Goal: Task Accomplishment & Management: Manage account settings

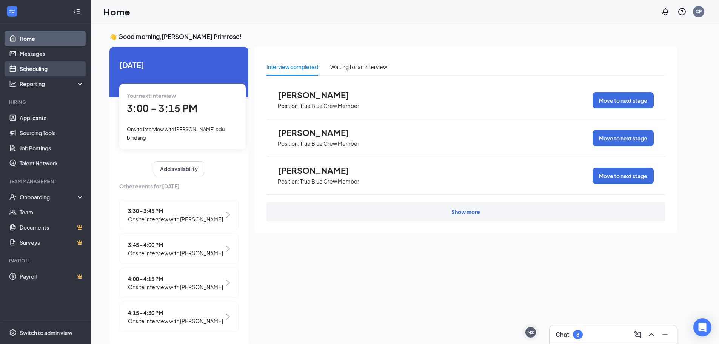
click at [53, 66] on link "Scheduling" at bounding box center [52, 68] width 65 height 15
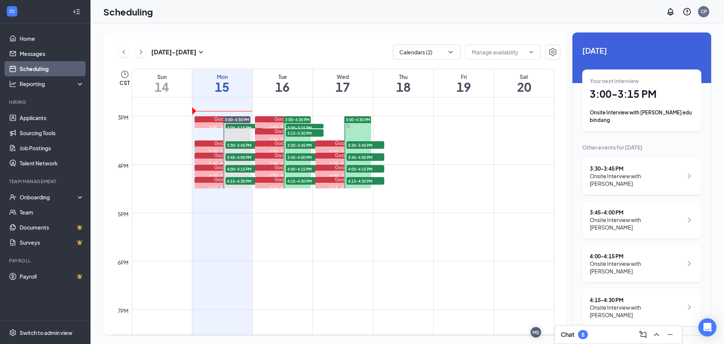
scroll to position [710, 0]
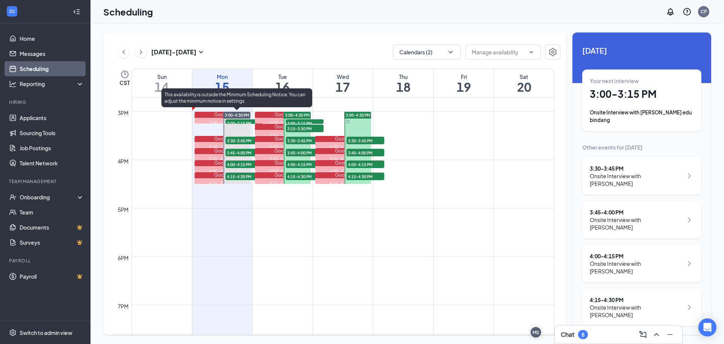
click at [236, 121] on span "3:00-3:15 PM" at bounding box center [245, 123] width 38 height 8
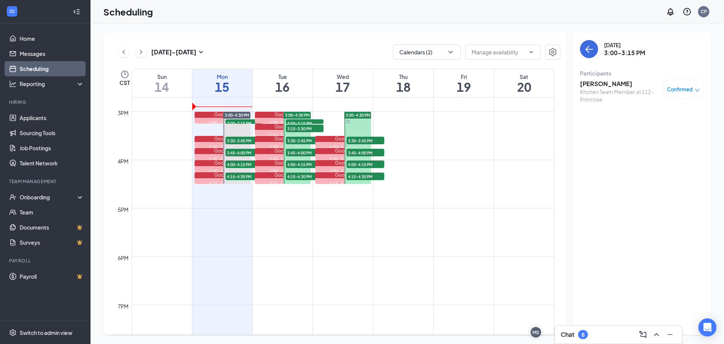
click at [684, 92] on span "Confirmed" at bounding box center [680, 90] width 26 height 8
click at [633, 86] on h3 "[PERSON_NAME]" at bounding box center [619, 84] width 79 height 8
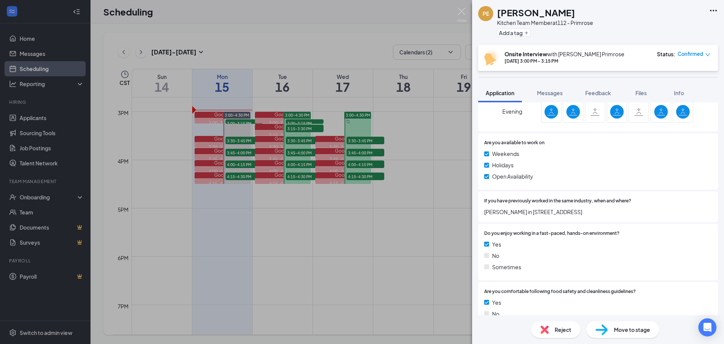
scroll to position [453, 0]
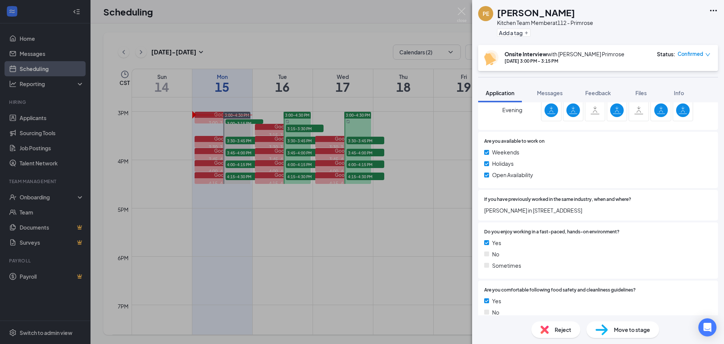
click at [346, 261] on div "[PERSON_NAME] edu bindang Kitchen Team Member at 112 - Primrose Add a tag Onsit…" at bounding box center [362, 172] width 724 height 344
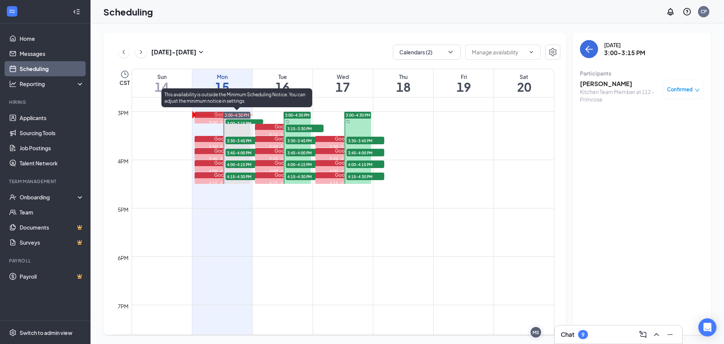
click at [240, 121] on span "3:00-3:15 PM" at bounding box center [245, 123] width 38 height 8
click at [232, 140] on span "3:30-3:45 PM" at bounding box center [245, 141] width 38 height 8
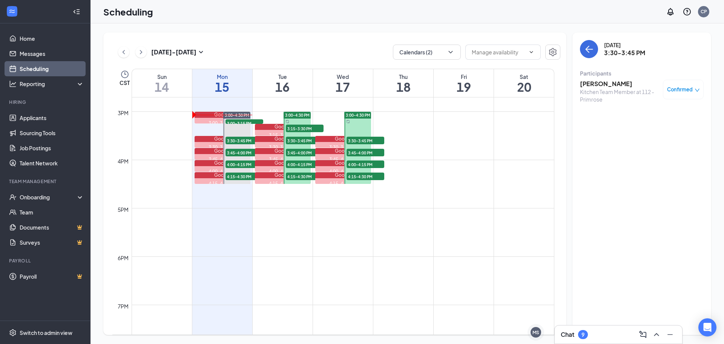
click at [625, 83] on h3 "[PERSON_NAME]" at bounding box center [619, 84] width 79 height 8
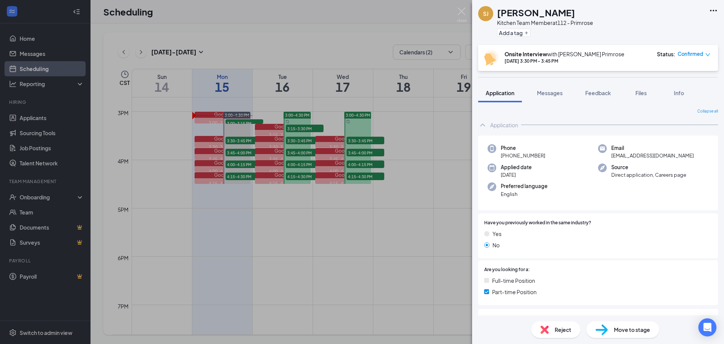
click at [438, 139] on div "[PERSON_NAME] Kitchen Team Member at 112 - Primrose Add a tag Onsite Interview …" at bounding box center [362, 172] width 724 height 344
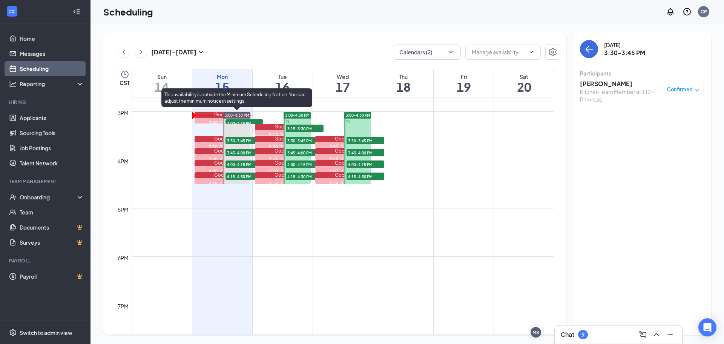
click at [243, 151] on span "3:45-4:00 PM" at bounding box center [245, 153] width 38 height 8
click at [232, 165] on span "4:00-4:15 PM" at bounding box center [245, 164] width 38 height 8
click at [240, 150] on span "3:45-4:00 PM" at bounding box center [245, 153] width 38 height 8
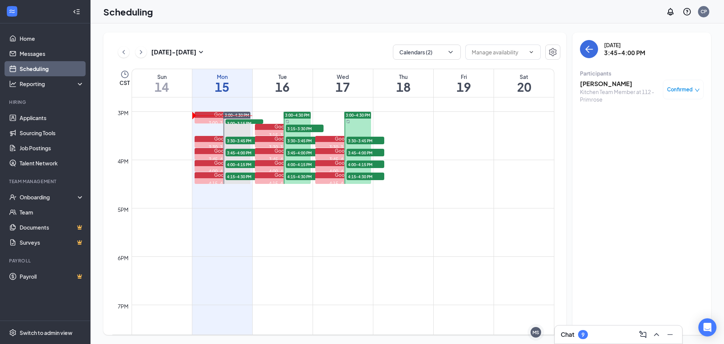
click at [615, 83] on h3 "[PERSON_NAME]" at bounding box center [619, 84] width 79 height 8
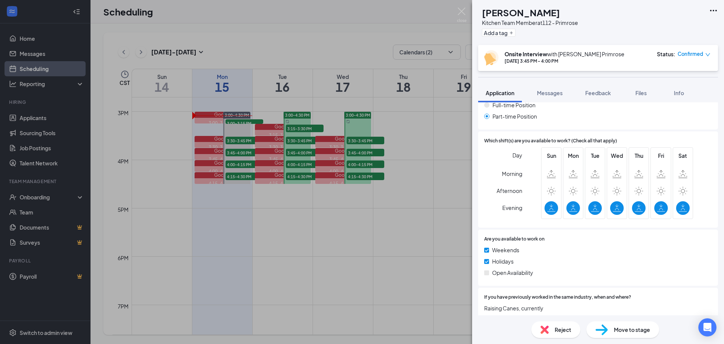
scroll to position [302, 0]
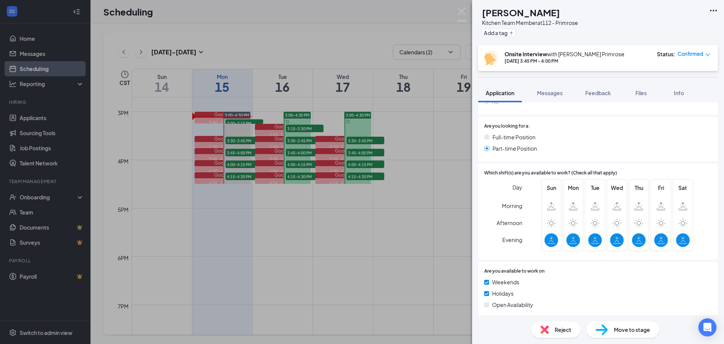
click at [425, 142] on div "DR [PERSON_NAME] Kitchen Team Member at 112 - Primrose Add a tag Onsite Intervi…" at bounding box center [362, 172] width 724 height 344
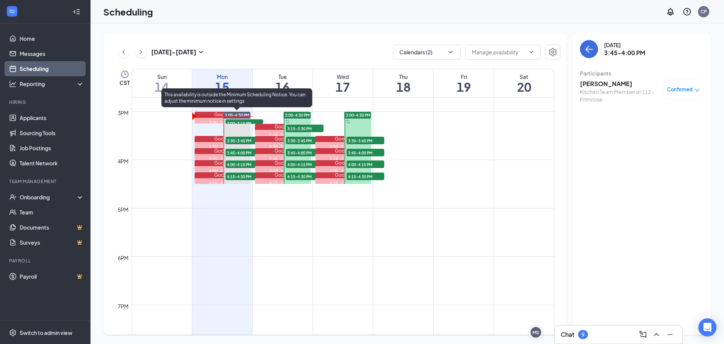
click at [236, 139] on span "3:30-3:45 PM" at bounding box center [245, 141] width 38 height 8
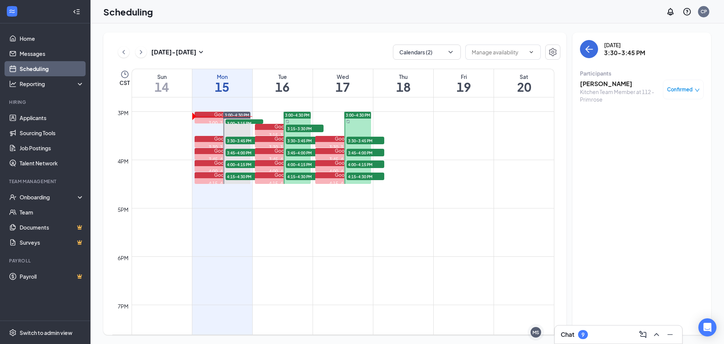
click at [609, 84] on h3 "[PERSON_NAME]" at bounding box center [619, 84] width 79 height 8
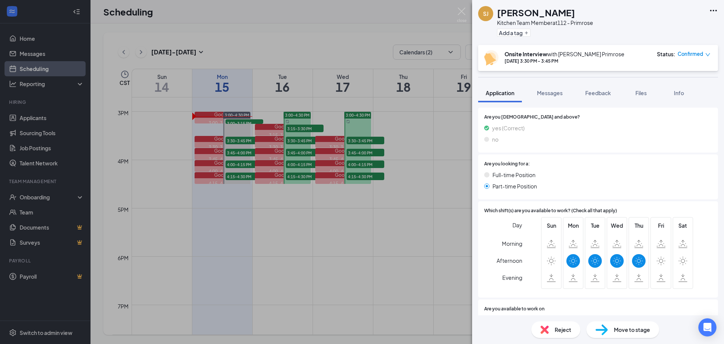
scroll to position [302, 0]
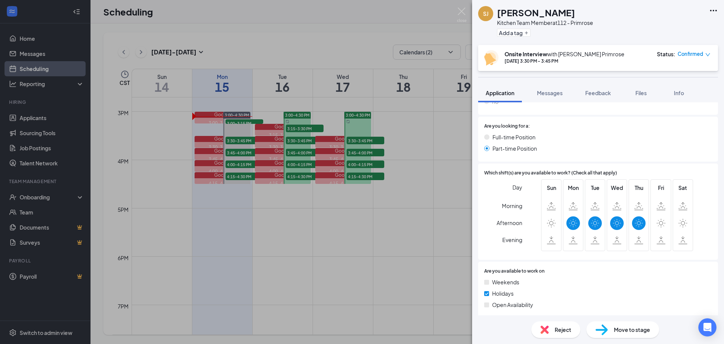
click at [253, 208] on div "[PERSON_NAME] Kitchen Team Member at 112 - Primrose Add a tag Onsite Interview …" at bounding box center [362, 172] width 724 height 344
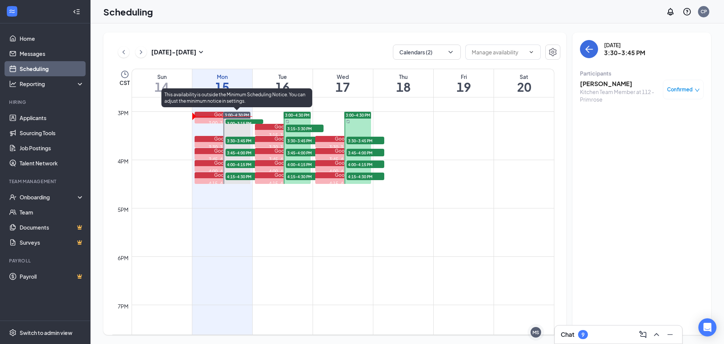
click at [231, 164] on span "4:00-4:15 PM" at bounding box center [245, 164] width 38 height 8
click at [247, 151] on span "3:45-4:00 PM" at bounding box center [245, 153] width 38 height 8
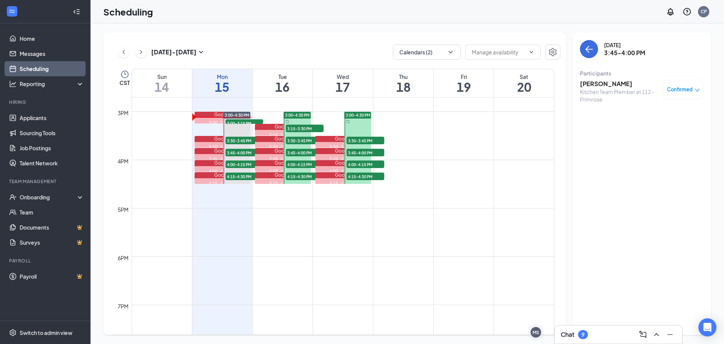
click at [604, 83] on h3 "[PERSON_NAME]" at bounding box center [619, 84] width 79 height 8
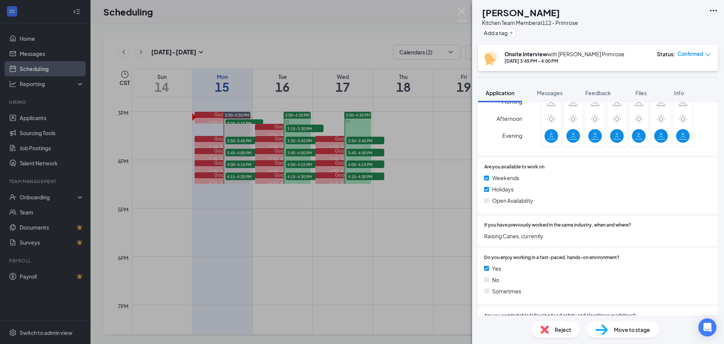
scroll to position [456, 0]
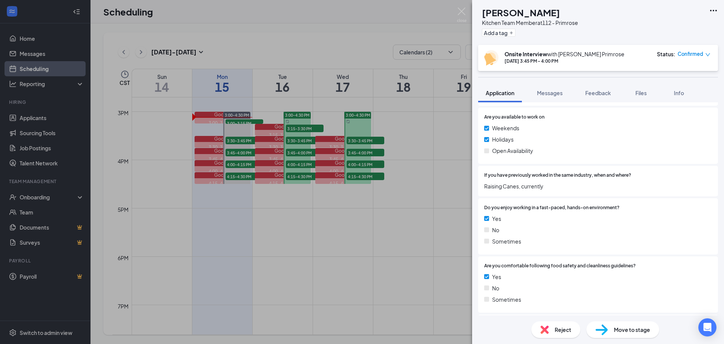
drag, startPoint x: 277, startPoint y: 215, endPoint x: 253, endPoint y: 181, distance: 41.7
click at [277, 215] on div "DR [PERSON_NAME] Kitchen Team Member at 112 - Primrose Add a tag Onsite Intervi…" at bounding box center [362, 172] width 724 height 344
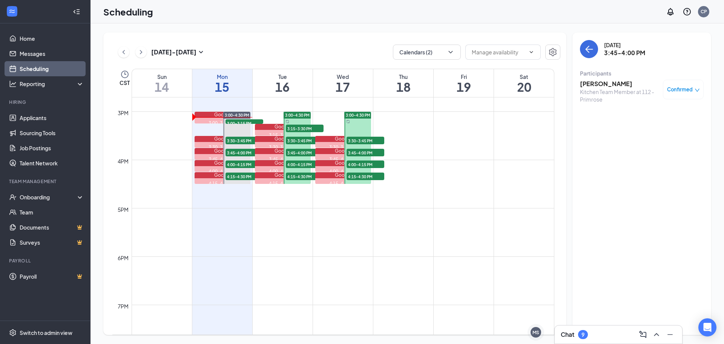
click at [238, 164] on span "4:00-4:15 PM" at bounding box center [245, 164] width 38 height 8
click at [614, 83] on h3 "[PERSON_NAME]" at bounding box center [619, 84] width 79 height 8
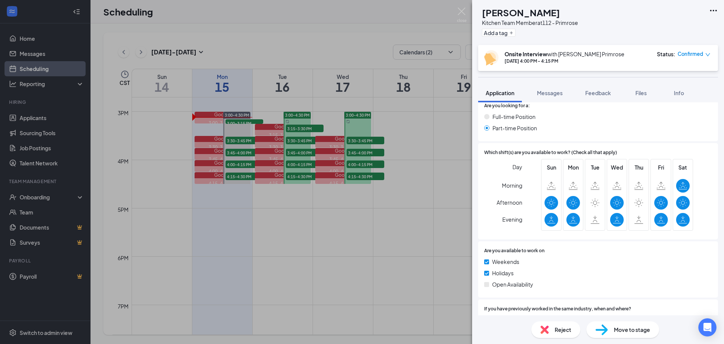
scroll to position [340, 0]
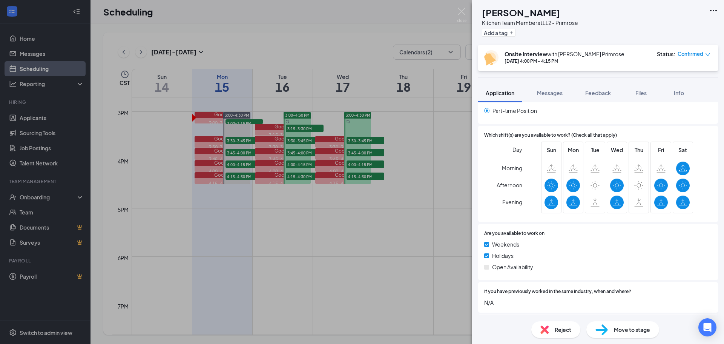
click at [432, 174] on div "TA [PERSON_NAME] Kitchen Team Member at 112 - Primrose Add a tag Onsite Intervi…" at bounding box center [362, 172] width 724 height 344
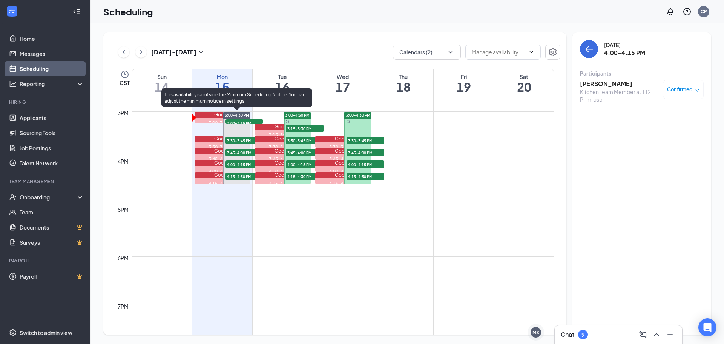
click at [237, 176] on span "4:15-4:30 PM" at bounding box center [245, 176] width 38 height 8
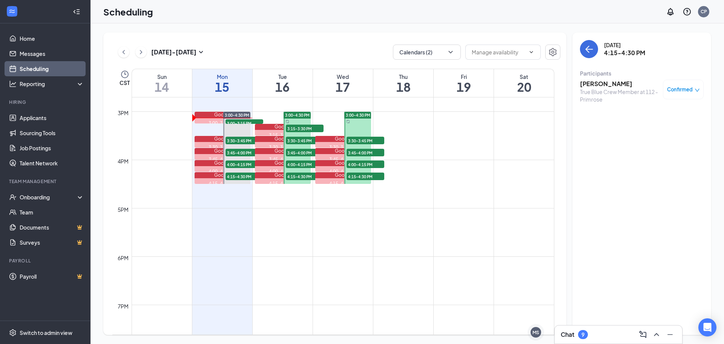
click at [611, 90] on div "True Blue Crew Member at 112 - Primrose" at bounding box center [619, 95] width 79 height 15
click at [611, 82] on h3 "[PERSON_NAME]" at bounding box center [619, 84] width 79 height 8
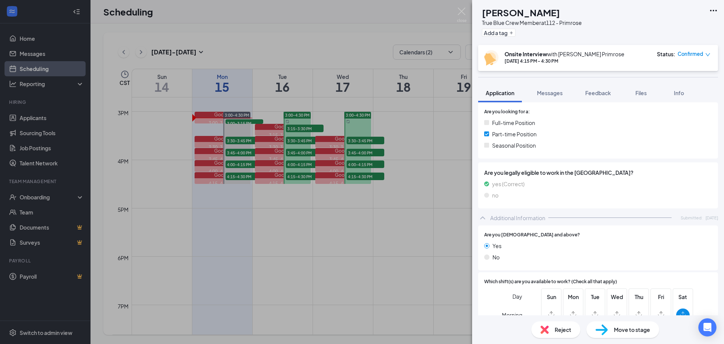
scroll to position [132, 0]
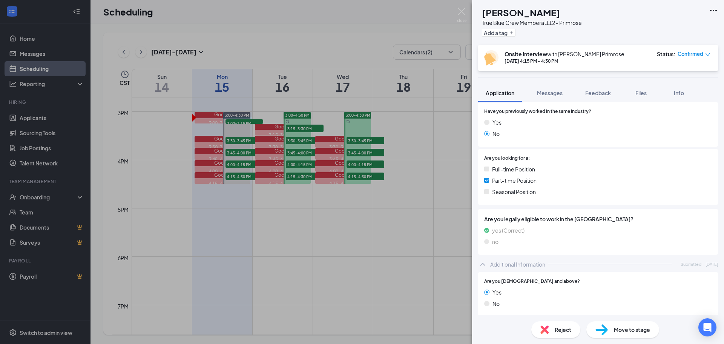
click at [437, 179] on div "[PERSON_NAME] True Blue Crew Member at 112 - Primrose Add a tag Onsite Intervie…" at bounding box center [362, 172] width 724 height 344
